Goal: Information Seeking & Learning: Learn about a topic

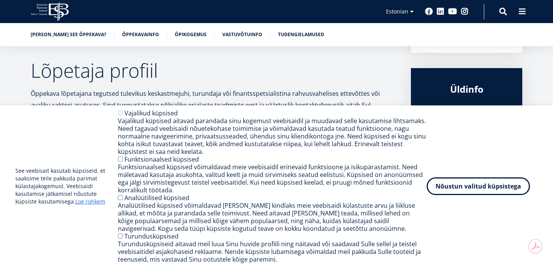
scroll to position [325, 0]
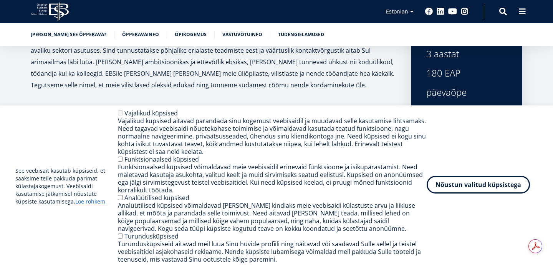
click at [451, 185] on button "Nõustun valitud küpsistega" at bounding box center [478, 185] width 103 height 18
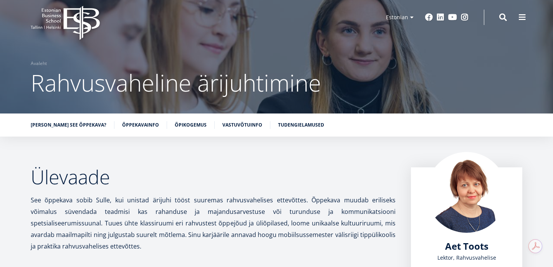
scroll to position [13, 0]
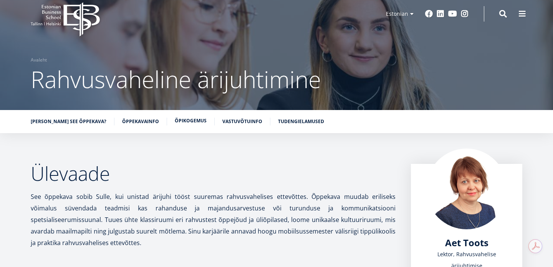
click at [175, 118] on link "Õpikogemus" at bounding box center [191, 121] width 32 height 8
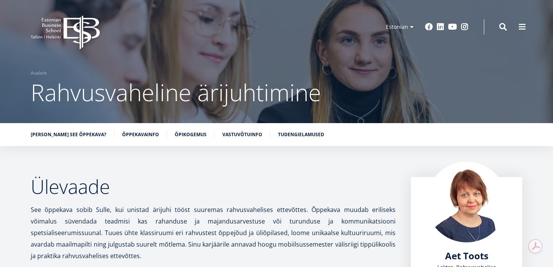
click at [94, 27] on icon at bounding box center [81, 32] width 36 height 34
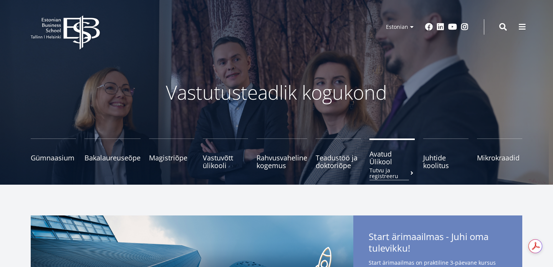
click at [375, 158] on span "Avatud Ülikool Tutvu ja registreeru" at bounding box center [392, 157] width 45 height 15
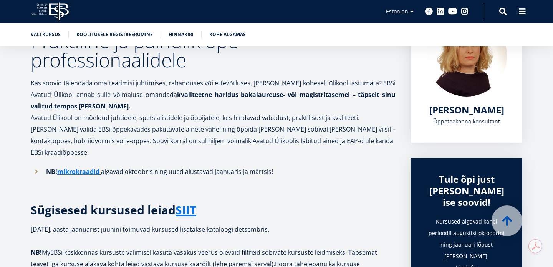
scroll to position [147, 0]
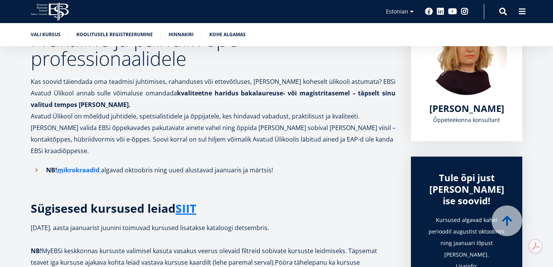
click at [95, 164] on link "ikrokraadid" at bounding box center [81, 170] width 36 height 12
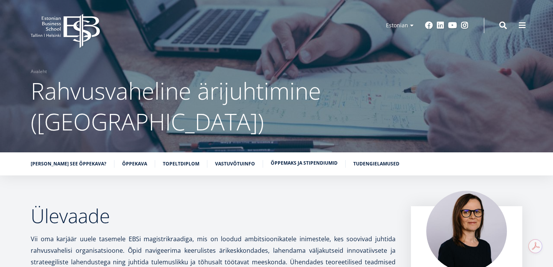
click at [291, 159] on link "Õppemaks ja stipendiumid" at bounding box center [304, 163] width 67 height 8
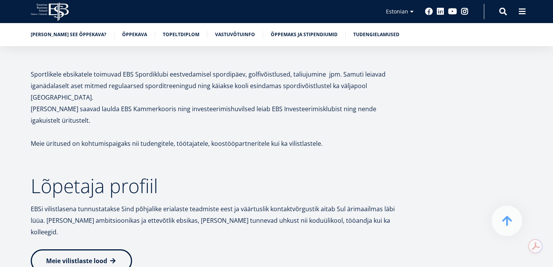
scroll to position [3452, 0]
